Goal: Information Seeking & Learning: Learn about a topic

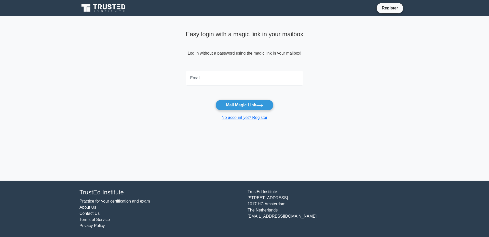
click at [227, 81] on input "email" at bounding box center [245, 78] width 118 height 15
click at [104, 11] on icon at bounding box center [103, 8] width 49 height 10
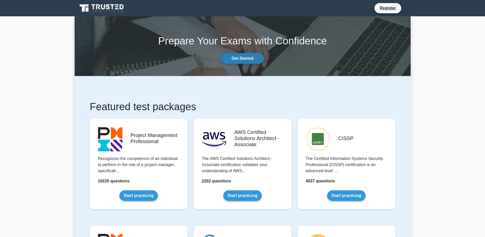
click at [239, 57] on link "Get Started" at bounding box center [242, 58] width 43 height 11
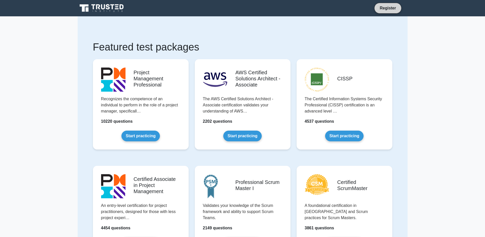
click at [389, 9] on link "Register" at bounding box center [388, 8] width 22 height 6
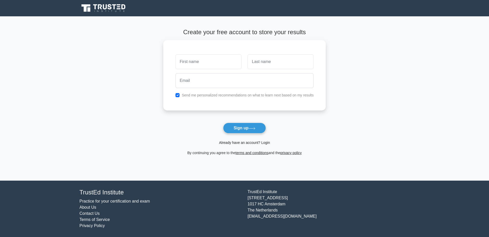
click at [237, 142] on link "Already have an account? Login" at bounding box center [244, 142] width 51 height 4
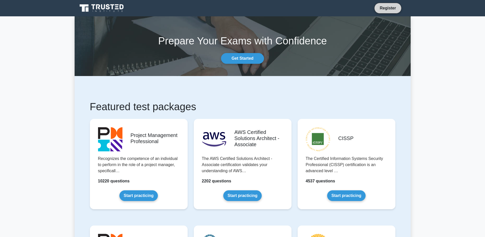
click at [394, 8] on link "Register" at bounding box center [388, 8] width 22 height 6
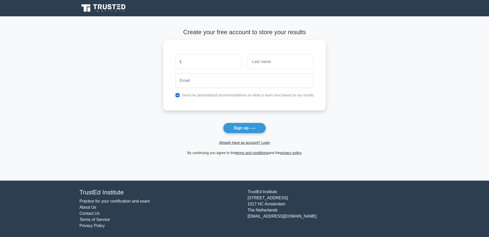
drag, startPoint x: 193, startPoint y: 61, endPoint x: 159, endPoint y: 60, distance: 34.4
click at [160, 60] on main "Create your free account to store your results L Send me personalized recommend…" at bounding box center [244, 98] width 489 height 164
type input "L"
click at [263, 62] on input "text" at bounding box center [280, 60] width 66 height 15
type input "G"
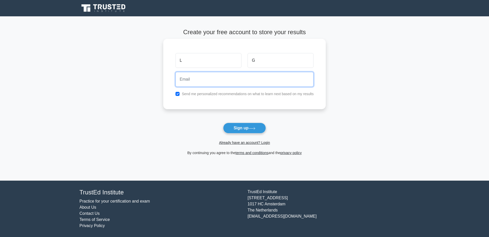
click at [223, 80] on input "email" at bounding box center [244, 79] width 138 height 15
type input "gilligan89lng@hotmail.com"
click at [191, 94] on label "Send me personalized recommendations on what to learn next based on my results" at bounding box center [248, 94] width 132 height 4
click at [179, 95] on input "checkbox" at bounding box center [177, 94] width 4 height 4
checkbox input "false"
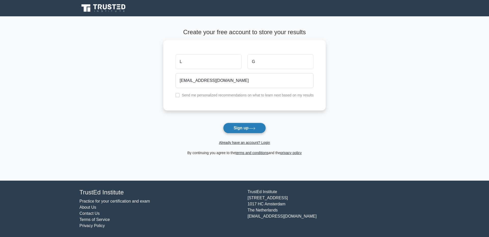
click at [243, 126] on button "Sign up" at bounding box center [244, 127] width 43 height 11
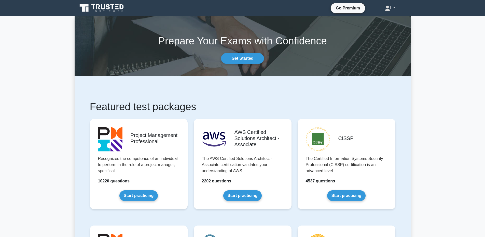
click at [393, 9] on link "L" at bounding box center [390, 8] width 35 height 10
click at [387, 28] on link "Settings" at bounding box center [393, 28] width 40 height 8
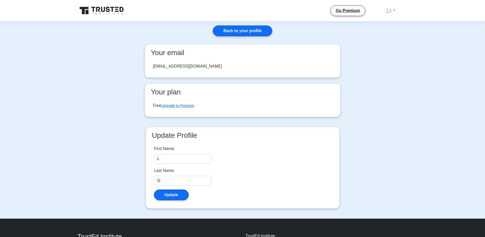
click at [105, 10] on icon at bounding box center [103, 9] width 4 height 5
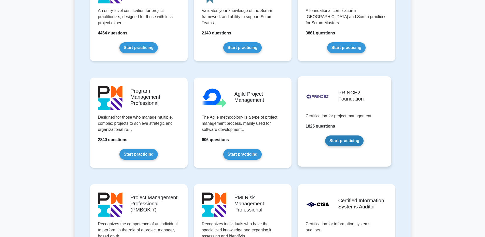
scroll to position [255, 0]
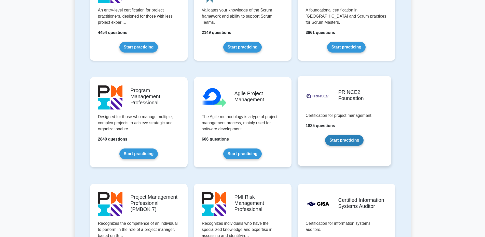
click at [348, 138] on link "Start practicing" at bounding box center [344, 140] width 38 height 11
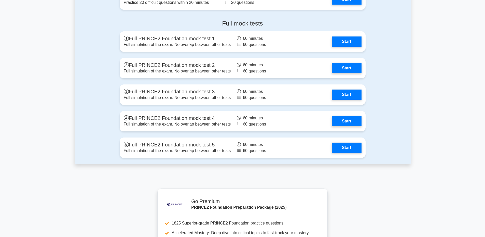
scroll to position [866, 0]
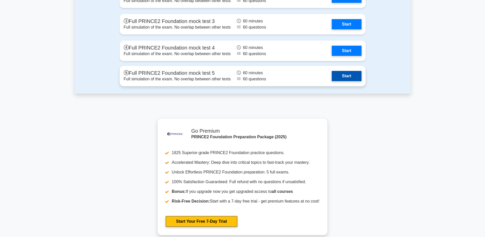
click at [348, 75] on link "Start" at bounding box center [347, 76] width 30 height 10
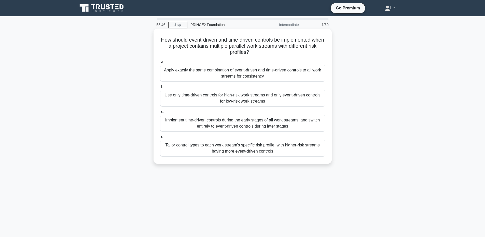
click at [242, 150] on div "Tailor control types to each work stream's specific risk profile, with higher-r…" at bounding box center [242, 148] width 165 height 17
click at [160, 138] on input "d. Tailor control types to each work stream's specific risk profile, with highe…" at bounding box center [160, 136] width 0 height 3
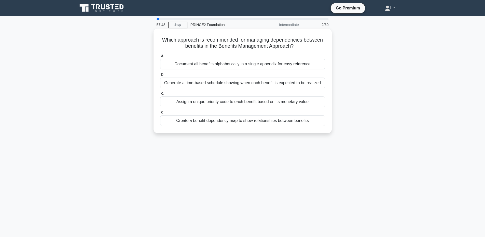
click at [211, 122] on div "Create a benefit dependency map to show relationships between benefits" at bounding box center [242, 120] width 165 height 11
click at [160, 114] on input "d. Create a benefit dependency map to show relationships between benefits" at bounding box center [160, 111] width 0 height 3
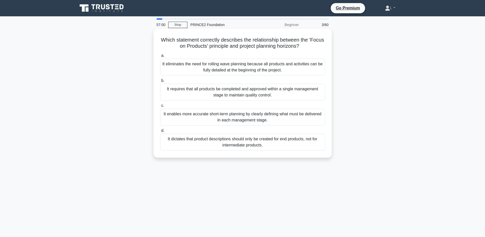
click at [249, 122] on div "It enables more accurate short-term planning by clearly defining what must be d…" at bounding box center [242, 116] width 165 height 17
click at [160, 107] on input "c. It enables more accurate short-term planning by clearly defining what must b…" at bounding box center [160, 105] width 0 height 3
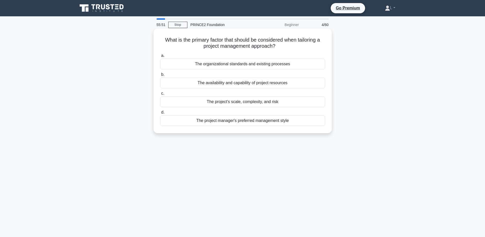
click at [227, 65] on div "The organizational standards and existing processes" at bounding box center [242, 64] width 165 height 11
click at [160, 57] on input "a. The organizational standards and existing processes" at bounding box center [160, 55] width 0 height 3
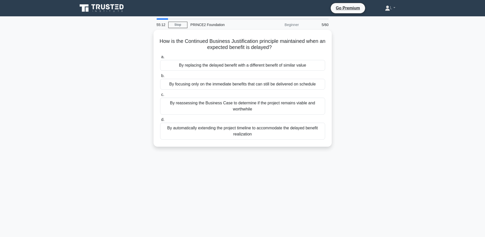
click at [387, 79] on div "How is the Continued Business Justification principle maintained when an expect…" at bounding box center [243, 91] width 336 height 123
click at [347, 72] on div "How is the Continued Business Justification principle maintained when an expect…" at bounding box center [243, 91] width 336 height 123
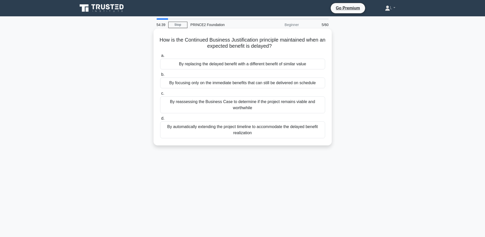
click at [270, 104] on div "By reassessing the Business Case to determine if the project remains viable and…" at bounding box center [242, 104] width 165 height 17
click at [160, 95] on input "c. By reassessing the Business Case to determine if the project remains viable …" at bounding box center [160, 93] width 0 height 3
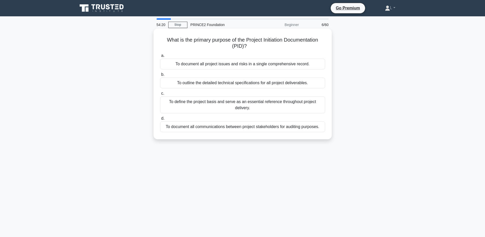
click at [187, 105] on div "To define the project basis and serve as an essential reference throughout proj…" at bounding box center [242, 104] width 165 height 17
click at [160, 95] on input "c. To define the project basis and serve as an essential reference throughout p…" at bounding box center [160, 93] width 0 height 3
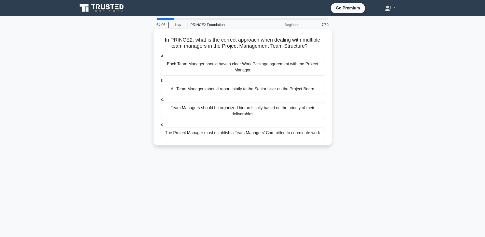
click at [220, 70] on div "Each Team Manager should have a clear Work Package agreement with the Project M…" at bounding box center [242, 67] width 165 height 17
click at [160, 57] on input "a. Each Team Manager should have a clear Work Package agreement with the Projec…" at bounding box center [160, 55] width 0 height 3
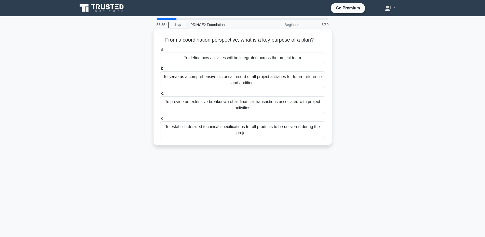
click at [196, 59] on div "To define how activities will be integrated across the project team" at bounding box center [242, 57] width 165 height 11
click at [160, 51] on input "a. To define how activities will be integrated across the project team" at bounding box center [160, 49] width 0 height 3
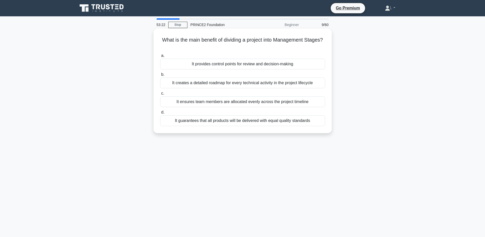
click at [198, 66] on div "It provides control points for review and decision-making" at bounding box center [242, 64] width 165 height 11
click at [160, 57] on input "a. It provides control points for review and decision-making" at bounding box center [160, 55] width 0 height 3
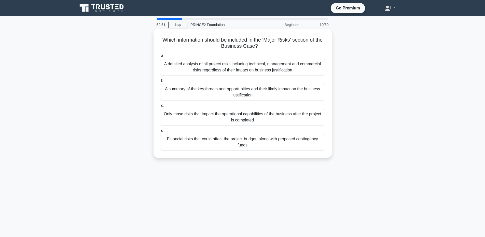
click at [217, 94] on div "A summary of the key threats and opportunities and their likely impact on the b…" at bounding box center [242, 92] width 165 height 17
click at [160, 82] on input "b. A summary of the key threats and opportunities and their likely impact on th…" at bounding box center [160, 80] width 0 height 3
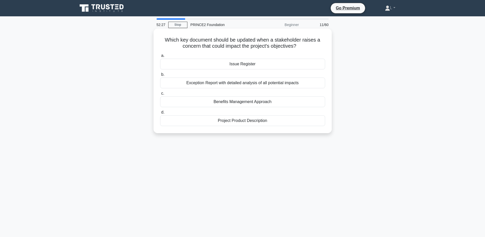
click at [238, 65] on div "Issue Register" at bounding box center [242, 64] width 165 height 11
click at [160, 57] on input "a. Issue Register" at bounding box center [160, 55] width 0 height 3
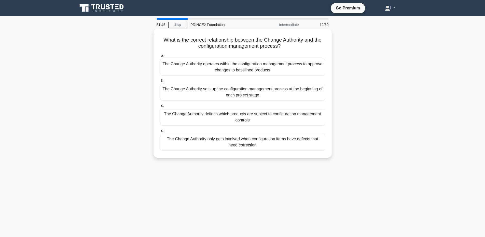
click at [228, 146] on div "The Change Authority only gets involved when configuration items have defects t…" at bounding box center [242, 141] width 165 height 17
click at [160, 132] on input "d. The Change Authority only gets involved when configuration items have defect…" at bounding box center [160, 130] width 0 height 3
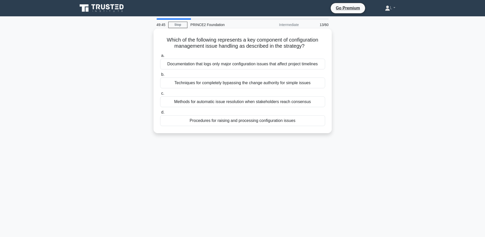
click at [240, 120] on div "Procedures for raising and processing configuration issues" at bounding box center [242, 120] width 165 height 11
click at [160, 114] on input "d. Procedures for raising and processing configuration issues" at bounding box center [160, 111] width 0 height 3
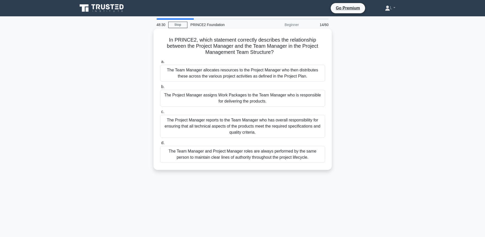
click at [259, 100] on div "The Project Manager assigns Work Packages to the Team Manager who is responsibl…" at bounding box center [242, 98] width 165 height 17
click at [160, 88] on input "b. The Project Manager assigns Work Packages to the Team Manager who is respons…" at bounding box center [160, 86] width 0 height 3
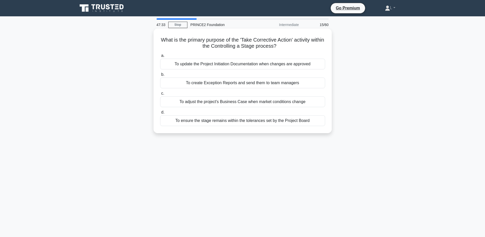
click at [206, 122] on div "To ensure the stage remains within the tolerances set by the Project Board" at bounding box center [242, 120] width 165 height 11
click at [160, 114] on input "d. To ensure the stage remains within the tolerances set by the Project Board" at bounding box center [160, 111] width 0 height 3
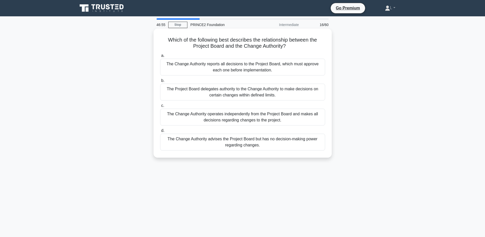
click at [183, 88] on div "The Project Board delegates authority to the Change Authority to make decisions…" at bounding box center [242, 92] width 165 height 17
click at [160, 82] on input "b. The Project Board delegates authority to the Change Authority to make decisi…" at bounding box center [160, 80] width 0 height 3
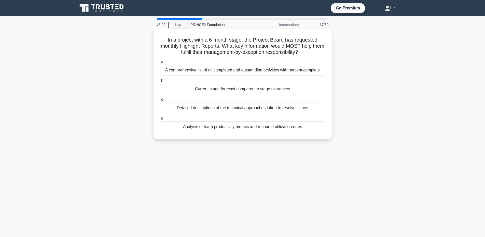
click at [244, 90] on div "Current stage forecast compared to stage tolerances" at bounding box center [242, 89] width 165 height 11
click at [160, 82] on input "b. Current stage forecast compared to stage tolerances" at bounding box center [160, 80] width 0 height 3
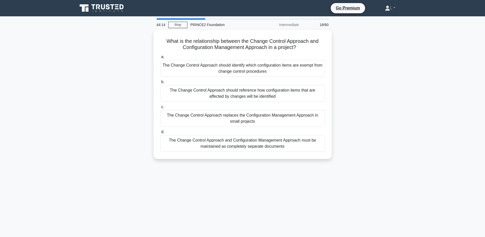
click at [75, 77] on div "What is the relationship between the Change Control Approach and Configuration …" at bounding box center [243, 97] width 336 height 135
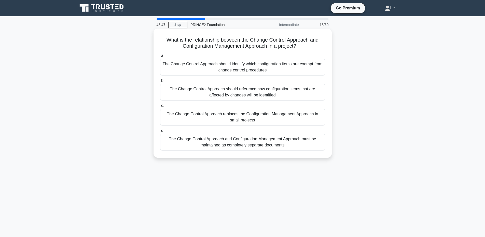
click at [252, 144] on div "The Change Control Approach and Configuration Management Approach must be maint…" at bounding box center [242, 141] width 165 height 17
click at [160, 132] on input "d. The Change Control Approach and Configuration Management Approach must be ma…" at bounding box center [160, 130] width 0 height 3
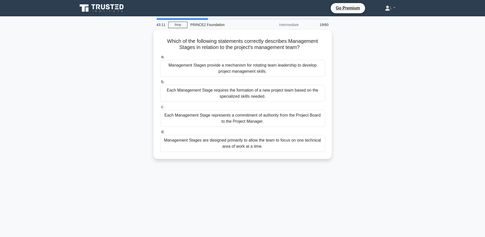
click at [109, 57] on div "Which of the following statements correctly describes Management Stages in rela…" at bounding box center [243, 97] width 336 height 135
click at [116, 68] on div "Which of the following statements correctly describes Management Stages in rela…" at bounding box center [243, 97] width 336 height 135
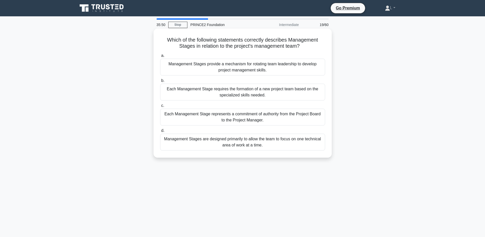
click at [242, 143] on div "Management Stages are designed primarily to allow the team to focus on one tech…" at bounding box center [242, 141] width 165 height 17
click at [160, 132] on input "d. Management Stages are designed primarily to allow the team to focus on one t…" at bounding box center [160, 130] width 0 height 3
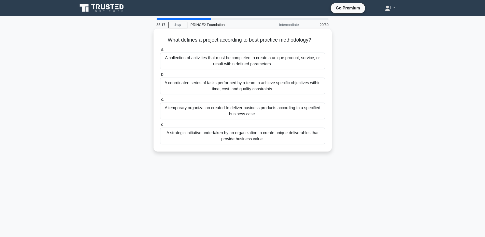
click at [240, 115] on div "A temporary organization created to deliver business products according to a sp…" at bounding box center [242, 110] width 165 height 17
click at [160, 101] on input "c. A temporary organization created to deliver business products according to a…" at bounding box center [160, 99] width 0 height 3
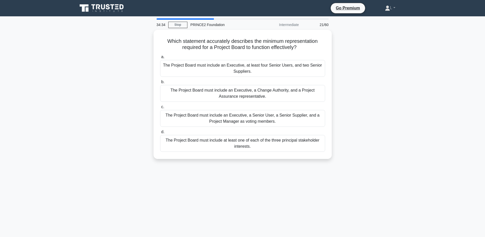
click at [103, 53] on div "Which statement accurately describes the minimum representation required for a …" at bounding box center [243, 97] width 336 height 135
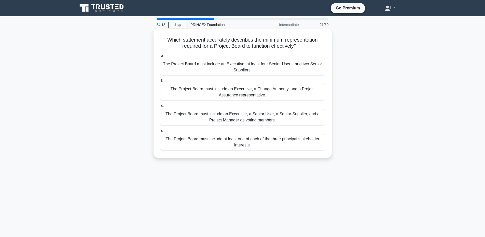
click at [217, 147] on div "The Project Board must include at least one of each of the three principal stak…" at bounding box center [242, 141] width 165 height 17
click at [160, 132] on input "d. The Project Board must include at least one of each of the three principal s…" at bounding box center [160, 130] width 0 height 3
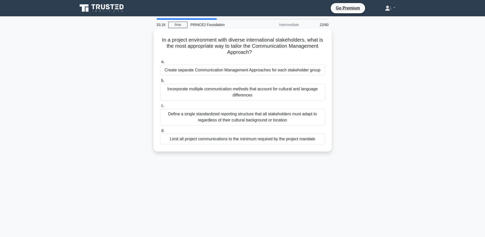
click at [234, 119] on div "Define a single standardized reporting structure that all stakeholders must ada…" at bounding box center [242, 116] width 165 height 17
click at [160, 107] on input "c. Define a single standardized reporting structure that all stakeholders must …" at bounding box center [160, 105] width 0 height 3
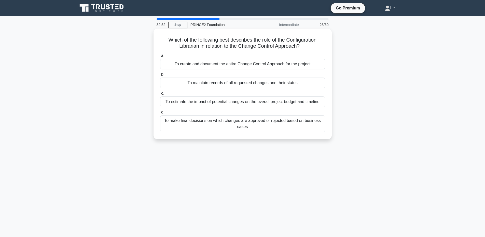
click at [231, 82] on div "To maintain records of all requested changes and their status" at bounding box center [242, 82] width 165 height 11
click at [160, 76] on input "b. To maintain records of all requested changes and their status" at bounding box center [160, 74] width 0 height 3
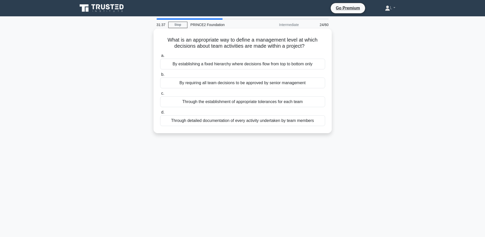
click at [209, 103] on div "Through the establishment of appropriate tolerances for each team" at bounding box center [242, 101] width 165 height 11
click at [160, 95] on input "c. Through the establishment of appropriate tolerances for each team" at bounding box center [160, 93] width 0 height 3
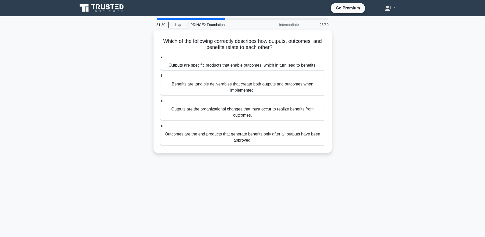
click at [54, 128] on main "31:30 Stop PRINCE2 Foundation Intermediate 25/60 Which of the following correct…" at bounding box center [242, 145] width 485 height 259
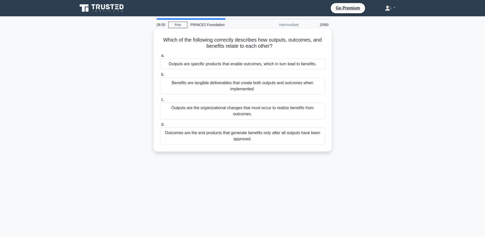
click at [235, 64] on div "Outputs are specific products that enable outcomes, which in turn lead to benef…" at bounding box center [242, 64] width 165 height 11
click at [160, 57] on input "a. Outputs are specific products that enable outcomes, which in turn lead to be…" at bounding box center [160, 55] width 0 height 3
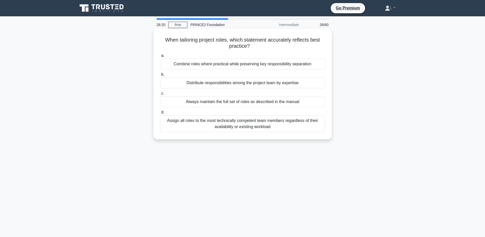
click at [276, 65] on div "Combine roles where practical while preserving key responsibility separation" at bounding box center [242, 64] width 165 height 11
click at [160, 57] on input "a. Combine roles where practical while preserving key responsibility separation" at bounding box center [160, 55] width 0 height 3
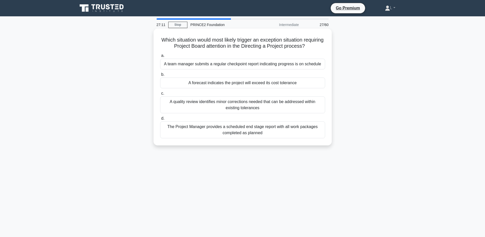
click at [215, 84] on div "A forecast indicates the project will exceed its cost tolerance" at bounding box center [242, 82] width 165 height 11
click at [160, 76] on input "b. A forecast indicates the project will exceed its cost tolerance" at bounding box center [160, 74] width 0 height 3
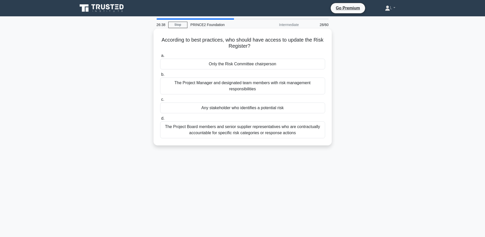
click at [241, 108] on div "Any stakeholder who identifies a potential risk" at bounding box center [242, 107] width 165 height 11
click at [160, 101] on input "c. Any stakeholder who identifies a potential risk" at bounding box center [160, 99] width 0 height 3
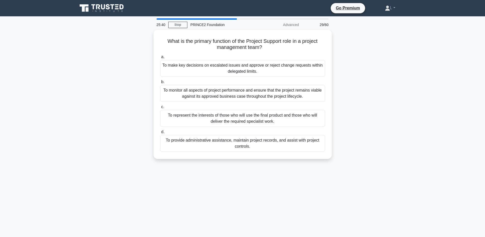
click at [68, 51] on main "25:40 Stop PRINCE2 Foundation Advanced 29/60 What is the primary function of th…" at bounding box center [242, 145] width 485 height 259
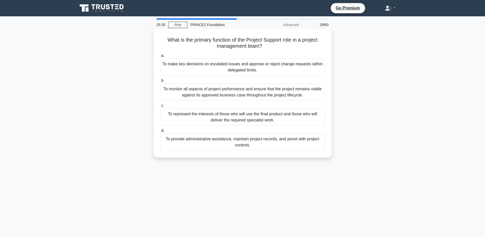
click at [214, 145] on div "To provide administrative assistance, maintain project records, and assist with…" at bounding box center [242, 141] width 165 height 17
click at [160, 132] on input "d. To provide administrative assistance, maintain project records, and assist w…" at bounding box center [160, 130] width 0 height 3
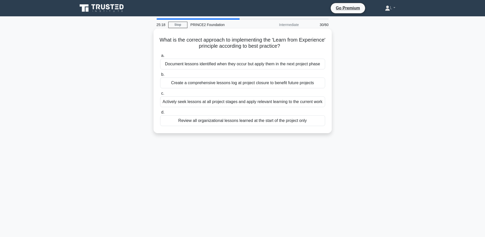
click at [198, 104] on div "Actively seek lessons at all project stages and apply relevant learning to the …" at bounding box center [242, 101] width 165 height 11
click at [160, 95] on input "c. Actively seek lessons at all project stages and apply relevant learning to t…" at bounding box center [160, 93] width 0 height 3
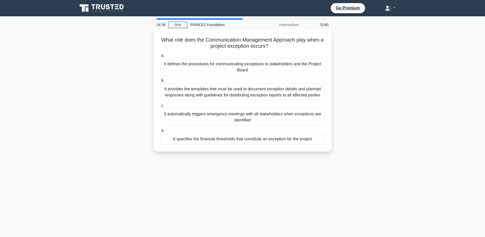
click at [250, 68] on div "It defines the procedures for communicating exceptions to stakeholders and the …" at bounding box center [242, 67] width 165 height 17
click at [160, 57] on input "a. It defines the procedures for communicating exceptions to stakeholders and t…" at bounding box center [160, 55] width 0 height 3
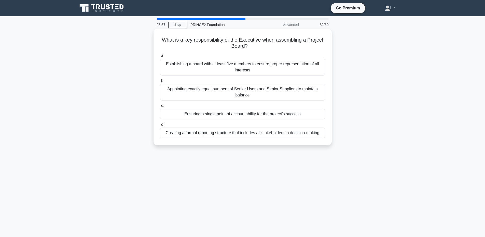
click at [233, 115] on div "Ensuring a single point of accountability for the project's success" at bounding box center [242, 113] width 165 height 11
click at [160, 107] on input "c. Ensuring a single point of accountability for the project's success" at bounding box center [160, 105] width 0 height 3
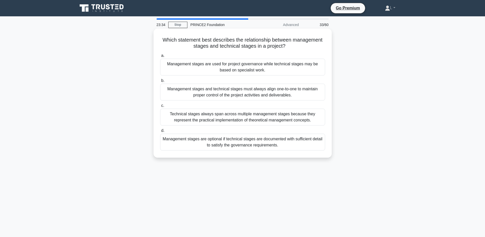
click at [242, 70] on div "Management stages are used for project governance while technical stages may be…" at bounding box center [242, 67] width 165 height 17
click at [160, 57] on input "a. Management stages are used for project governance while technical stages may…" at bounding box center [160, 55] width 0 height 3
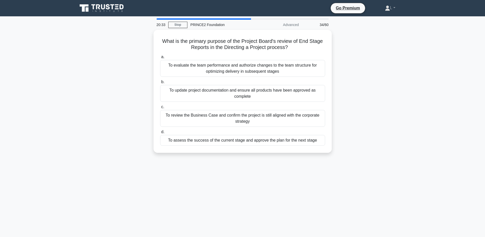
click at [116, 73] on div "What is the primary purpose of the Project Board's review of End Stage Reports …" at bounding box center [243, 94] width 336 height 129
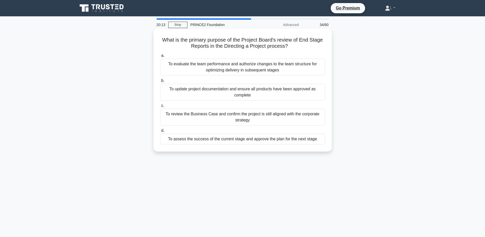
click at [266, 141] on div "To assess the success of the current stage and approve the plan for the next st…" at bounding box center [242, 138] width 165 height 11
click at [160, 132] on input "d. To assess the success of the current stage and approve the plan for the next…" at bounding box center [160, 130] width 0 height 3
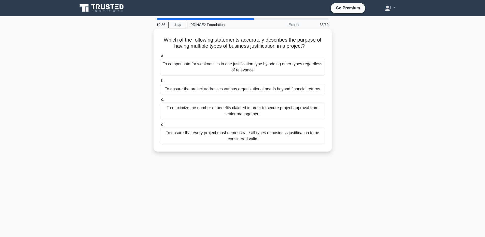
click at [214, 90] on div "To ensure the project addresses various organizational needs beyond financial r…" at bounding box center [242, 89] width 165 height 11
click at [160, 82] on input "b. To ensure the project addresses various organizational needs beyond financia…" at bounding box center [160, 80] width 0 height 3
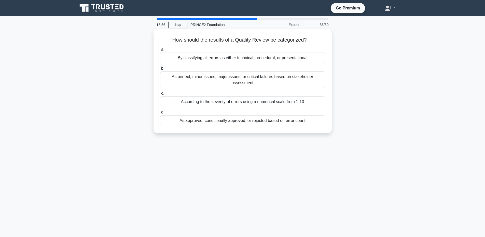
click at [227, 115] on div "As approved, conditionally approved, or rejected based on error count" at bounding box center [242, 120] width 165 height 11
click at [160, 114] on input "d. As approved, conditionally approved, or rejected based on error count" at bounding box center [160, 111] width 0 height 3
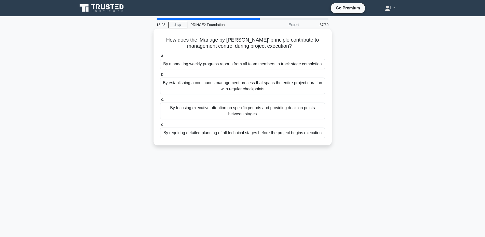
click at [214, 87] on div "By establishing a continuous management process that spans the entire project d…" at bounding box center [242, 85] width 165 height 17
click at [160, 76] on input "b. By establishing a continuous management process that spans the entire projec…" at bounding box center [160, 74] width 0 height 3
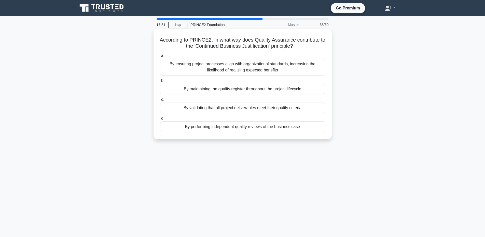
click at [211, 109] on div "By validating that all project deliverables meet their quality criteria" at bounding box center [242, 107] width 165 height 11
click at [160, 101] on input "c. By validating that all project deliverables meet their quality criteria" at bounding box center [160, 99] width 0 height 3
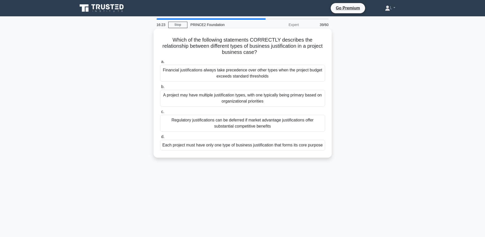
click at [218, 102] on div "A project may have multiple justification types, with one typically being prima…" at bounding box center [242, 98] width 165 height 17
click at [160, 88] on input "b. A project may have multiple justification types, with one typically being pr…" at bounding box center [160, 86] width 0 height 3
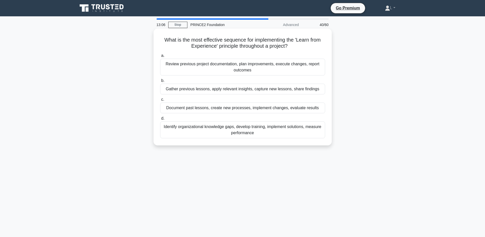
click at [273, 90] on div "Gather previous lessons, apply relevant insights, capture new lessons, share fi…" at bounding box center [242, 89] width 165 height 11
click at [160, 82] on input "b. Gather previous lessons, apply relevant insights, capture new lessons, share…" at bounding box center [160, 80] width 0 height 3
click at [231, 136] on div "To provide information about forecast deviations beyond tolerance levels to the…" at bounding box center [242, 129] width 165 height 17
click at [160, 120] on input "d. To provide information about forecast deviations beyond tolerance levels to …" at bounding box center [160, 118] width 0 height 3
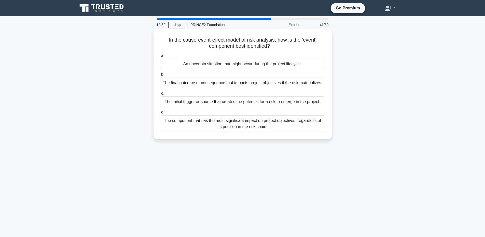
click at [231, 136] on div "In the cause-event-effect model of risk analysis, how is the 'event' component …" at bounding box center [243, 84] width 174 height 106
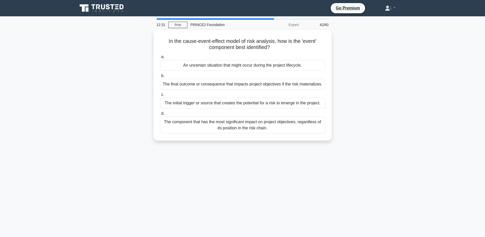
click at [134, 131] on div "In the cause-event-effect model of risk analysis, how is the 'event' component …" at bounding box center [243, 88] width 336 height 117
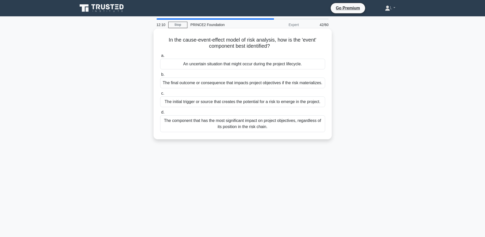
click at [213, 85] on div "The final outcome or consequence that impacts project objectives if the risk ma…" at bounding box center [242, 82] width 165 height 11
click at [160, 76] on input "b. The final outcome or consequence that impacts project objectives if the risk…" at bounding box center [160, 74] width 0 height 3
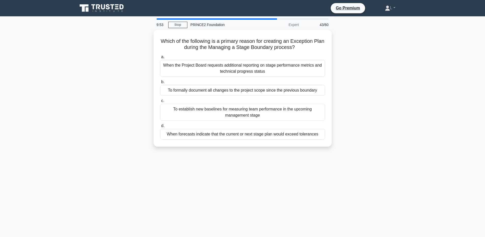
click at [64, 64] on main "9:53 Stop PRINCE2 Foundation Expert 43/60 Which of the following is a primary r…" at bounding box center [242, 145] width 485 height 259
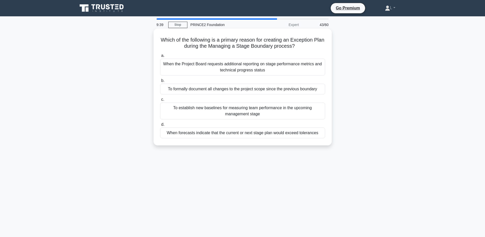
click at [225, 134] on div "When forecasts indicate that the current or next stage plan would exceed tolera…" at bounding box center [242, 132] width 165 height 11
click at [160, 126] on input "d. When forecasts indicate that the current or next stage plan would exceed tol…" at bounding box center [160, 124] width 0 height 3
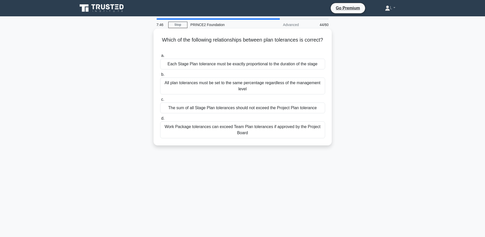
click at [216, 110] on div "The sum of all Stage Plan tolerances should not exceed the Project Plan toleran…" at bounding box center [242, 107] width 165 height 11
click at [160, 101] on input "c. The sum of all Stage Plan tolerances should not exceed the Project Plan tole…" at bounding box center [160, 99] width 0 height 3
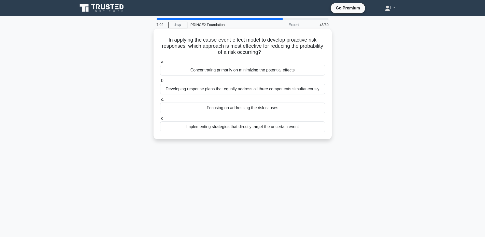
click at [252, 110] on div "Focusing on addressing the risk causes" at bounding box center [242, 107] width 165 height 11
click at [160, 101] on input "c. Focusing on addressing the risk causes" at bounding box center [160, 99] width 0 height 3
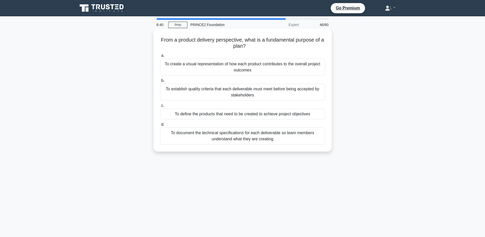
click at [224, 94] on div "To establish quality criteria that each deliverable must meet before being acce…" at bounding box center [242, 92] width 165 height 17
click at [160, 82] on input "b. To establish quality criteria that each deliverable must meet before being a…" at bounding box center [160, 80] width 0 height 3
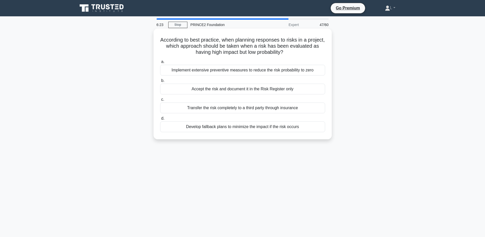
click at [221, 129] on div "Develop fallback plans to minimize the impact if the risk occurs" at bounding box center [242, 126] width 165 height 11
click at [160, 120] on input "d. Develop fallback plans to minimize the impact if the risk occurs" at bounding box center [160, 118] width 0 height 3
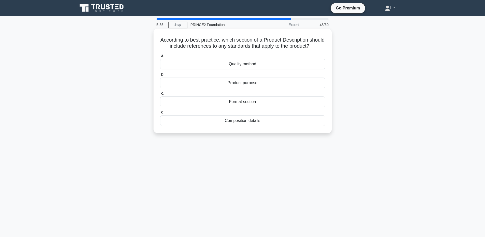
click at [242, 125] on div "Composition details" at bounding box center [242, 120] width 165 height 11
click at [160, 114] on input "d. Composition details" at bounding box center [160, 111] width 0 height 3
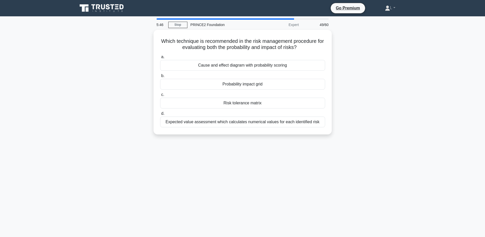
click at [390, 82] on div "Which technique is recommended in the risk management procedure for evaluating …" at bounding box center [243, 85] width 336 height 110
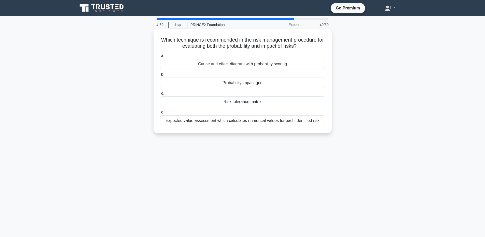
click at [265, 104] on div "Risk tolerance matrix" at bounding box center [242, 101] width 165 height 11
click at [160, 95] on input "c. Risk tolerance matrix" at bounding box center [160, 93] width 0 height 3
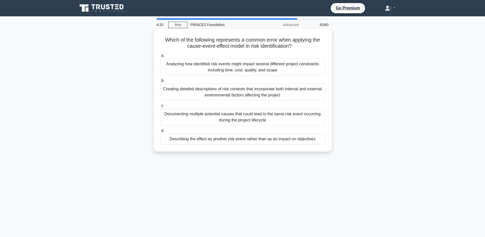
click at [249, 142] on div "Describing the effect as another risk event rather than as an impact on objecti…" at bounding box center [242, 138] width 165 height 11
click at [160, 132] on input "d. Describing the effect as another risk event rather than as an impact on obje…" at bounding box center [160, 130] width 0 height 3
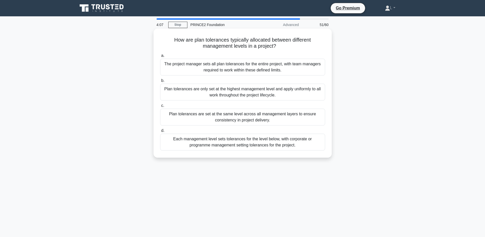
click at [246, 145] on div "Each management level sets tolerances for the level below, with corporate or pr…" at bounding box center [242, 141] width 165 height 17
click at [160, 132] on input "d. Each management level sets tolerances for the level below, with corporate or…" at bounding box center [160, 130] width 0 height 3
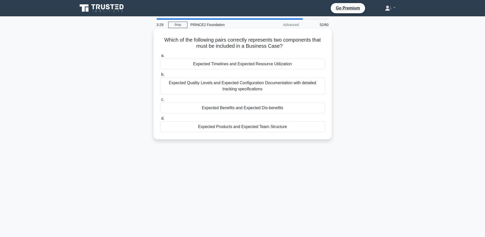
click at [258, 110] on div "Expected Benefits and Expected Dis-benefits" at bounding box center [242, 107] width 165 height 11
click at [160, 101] on input "c. Expected Benefits and Expected Dis-benefits" at bounding box center [160, 99] width 0 height 3
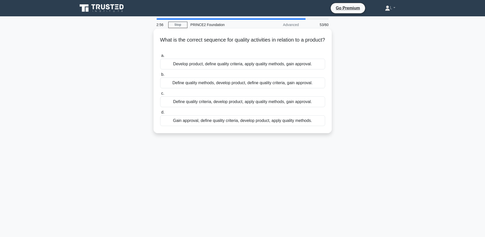
click at [218, 66] on div "Develop product, define quality criteria, apply quality methods, gain approval." at bounding box center [242, 64] width 165 height 11
click at [160, 57] on input "a. Develop product, define quality criteria, apply quality methods, gain approv…" at bounding box center [160, 55] width 0 height 3
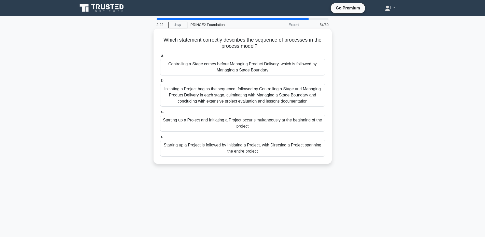
click at [236, 153] on div "Starting up a Project is followed by Initiating a Project, with Directing a Pro…" at bounding box center [242, 148] width 165 height 17
click at [160, 138] on input "d. Starting up a Project is followed by Initiating a Project, with Directing a …" at bounding box center [160, 136] width 0 height 3
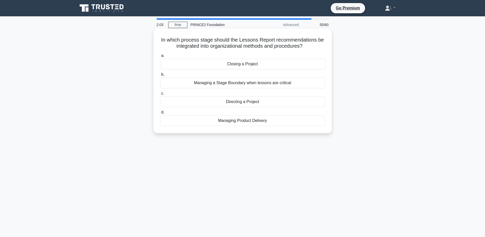
click at [243, 84] on div "Managing a Stage Boundary when lessons are critical" at bounding box center [242, 82] width 165 height 11
click at [160, 76] on input "b. Managing a Stage Boundary when lessons are critical" at bounding box center [160, 74] width 0 height 3
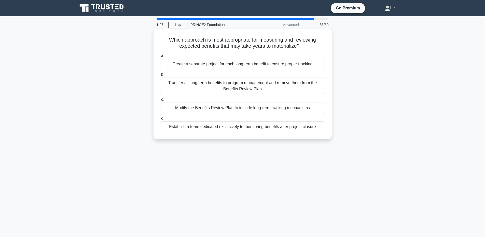
click at [198, 108] on div "Modify the Benefits Review Plan to include long-term tracking mechanisms" at bounding box center [242, 107] width 165 height 11
click at [160, 101] on input "c. Modify the Benefits Review Plan to include long-term tracking mechanisms" at bounding box center [160, 99] width 0 height 3
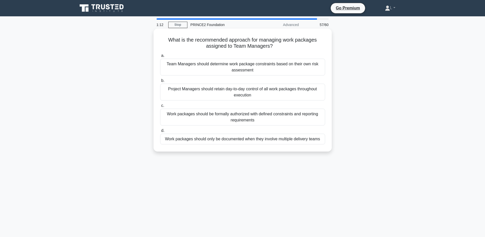
click at [207, 120] on div "Work packages should be formally authorized with defined constraints and report…" at bounding box center [242, 116] width 165 height 17
click at [160, 107] on input "c. Work packages should be formally authorized with defined constraints and rep…" at bounding box center [160, 105] width 0 height 3
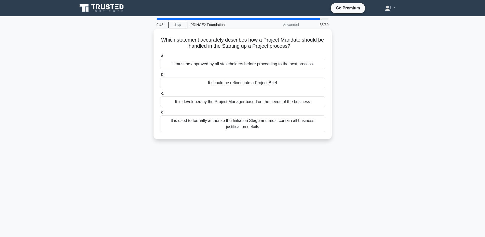
click at [281, 84] on div "It should be refined into a Project Brief" at bounding box center [242, 82] width 165 height 11
click at [160, 76] on input "b. It should be refined into a Project Brief" at bounding box center [160, 74] width 0 height 3
click at [182, 83] on div "The four management levels with defined responsibilities" at bounding box center [242, 82] width 165 height 11
click at [160, 76] on input "b. The four management levels with defined responsibilities" at bounding box center [160, 74] width 0 height 3
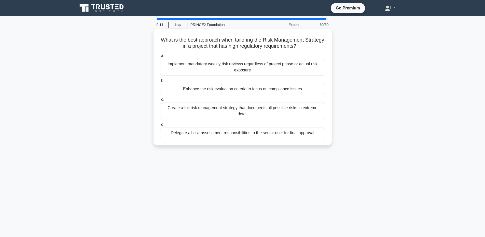
click at [191, 90] on div "Enhance the risk evaluation criteria to focus on compliance issues" at bounding box center [242, 89] width 165 height 11
click at [160, 82] on input "b. Enhance the risk evaluation criteria to focus on compliance issues" at bounding box center [160, 80] width 0 height 3
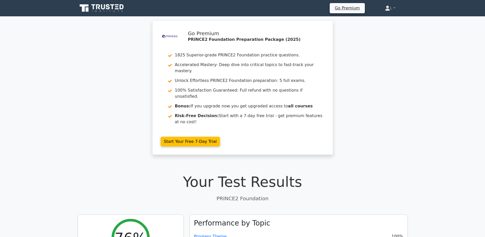
click at [71, 50] on div ".st0{fill-rule:evenodd;clip-rule:evenodd;fill:#000041;} .st1{fill-rule:evenodd;…" at bounding box center [242, 90] width 485 height 140
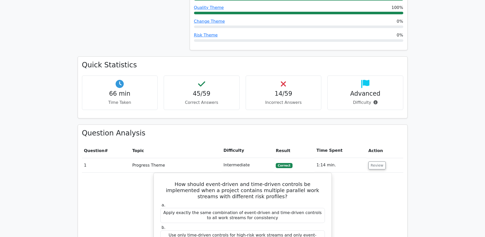
scroll to position [331, 0]
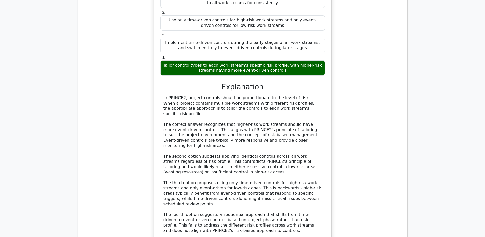
scroll to position [636, 0]
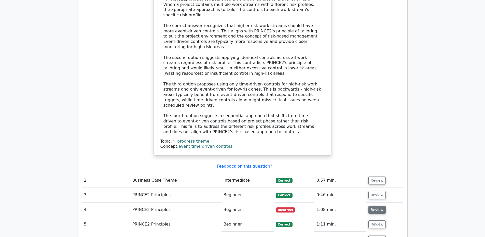
click at [374, 205] on button "Review" at bounding box center [376, 209] width 17 height 8
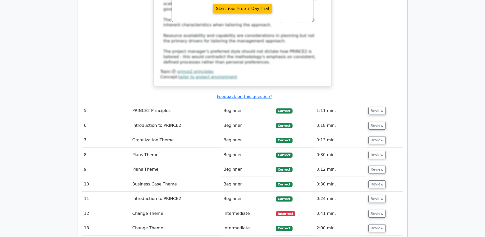
scroll to position [1095, 0]
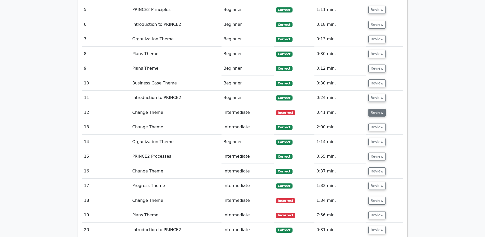
click at [374, 108] on button "Review" at bounding box center [376, 112] width 17 height 8
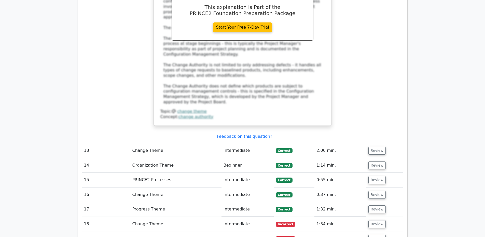
scroll to position [1451, 0]
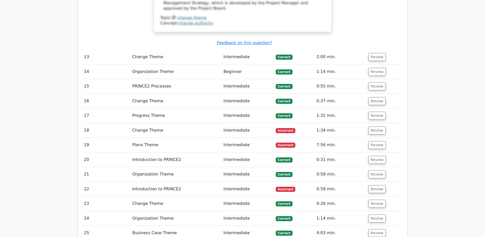
drag, startPoint x: 376, startPoint y: 81, endPoint x: 329, endPoint y: 81, distance: 47.1
click at [376, 126] on button "Review" at bounding box center [376, 130] width 17 height 8
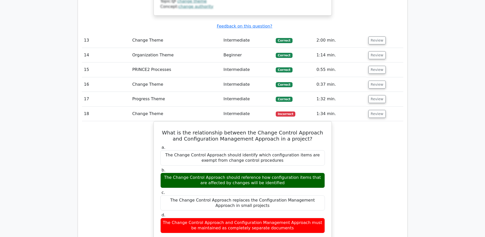
scroll to position [1477, 0]
